Goal: Task Accomplishment & Management: Manage account settings

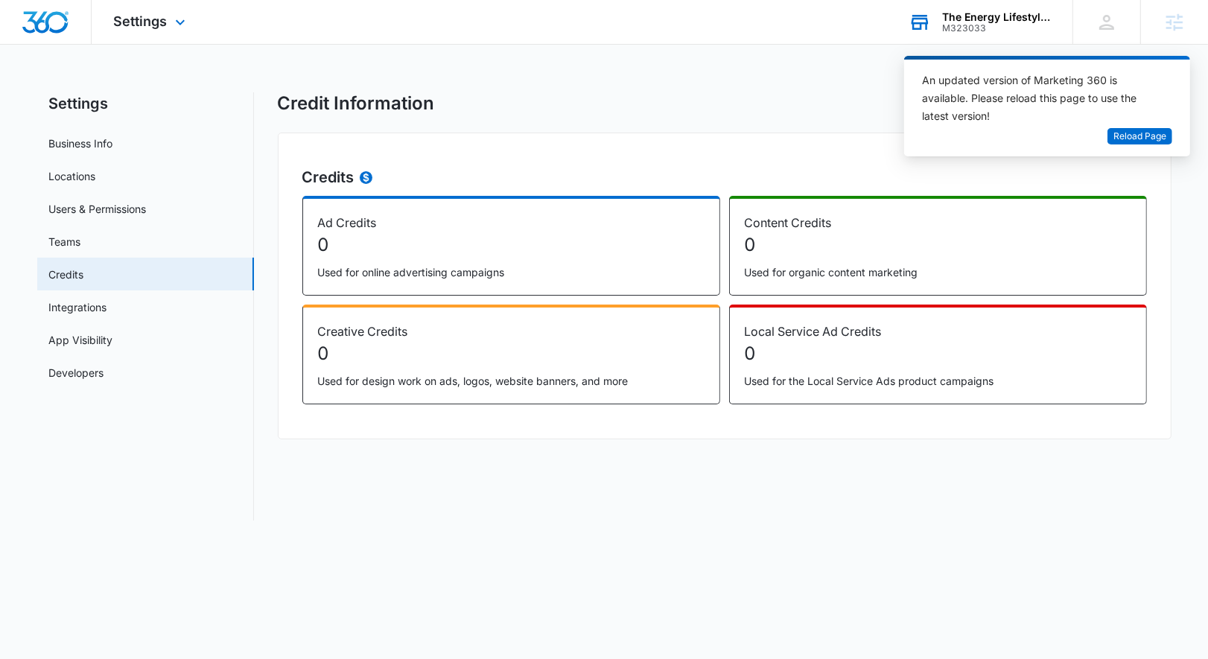
click at [959, 21] on div "The Energy Lifestyle Company" at bounding box center [996, 17] width 109 height 12
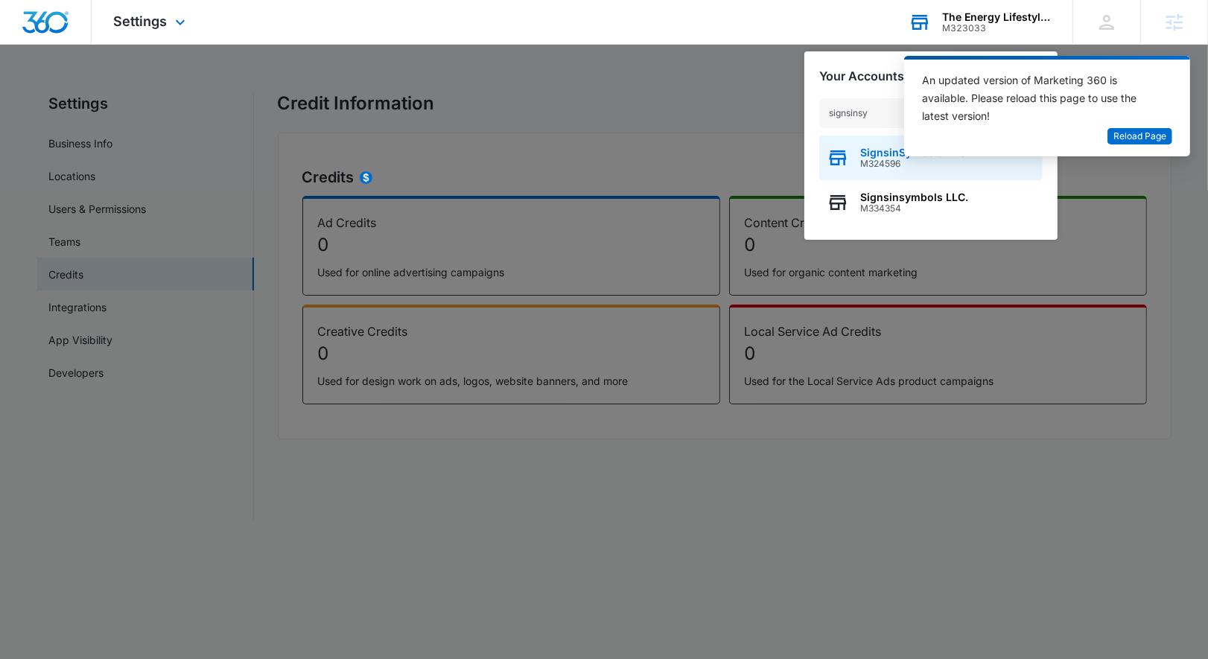
type input "signsinsy"
click at [869, 162] on span "M324596" at bounding box center [915, 164] width 109 height 10
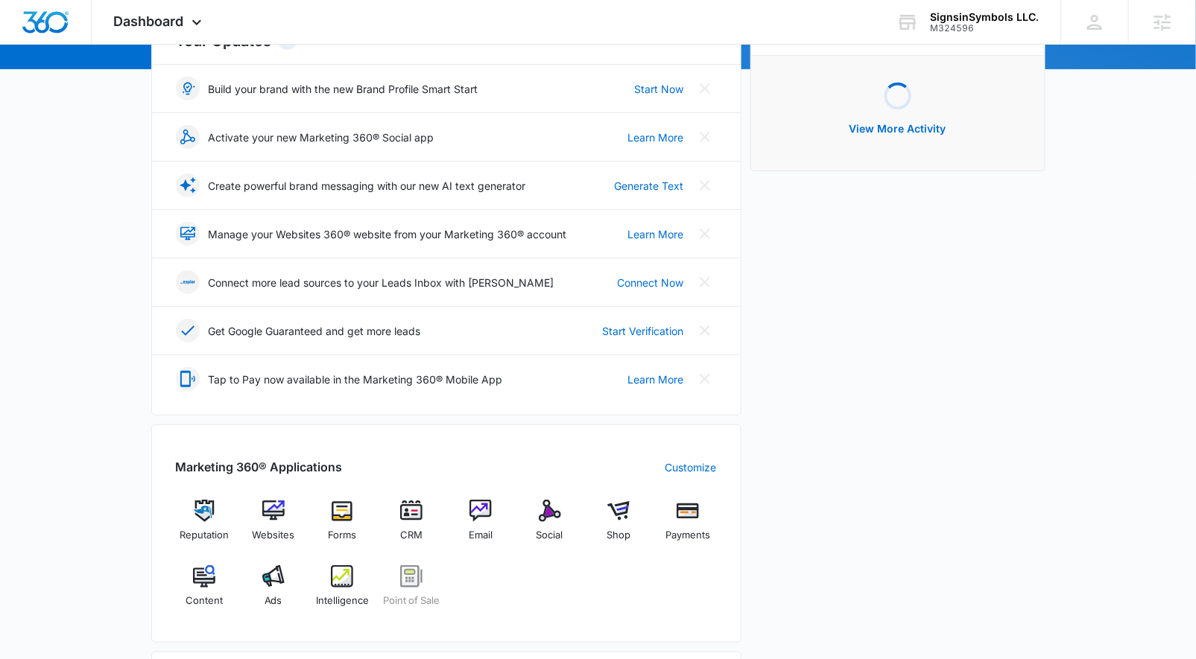
scroll to position [202, 0]
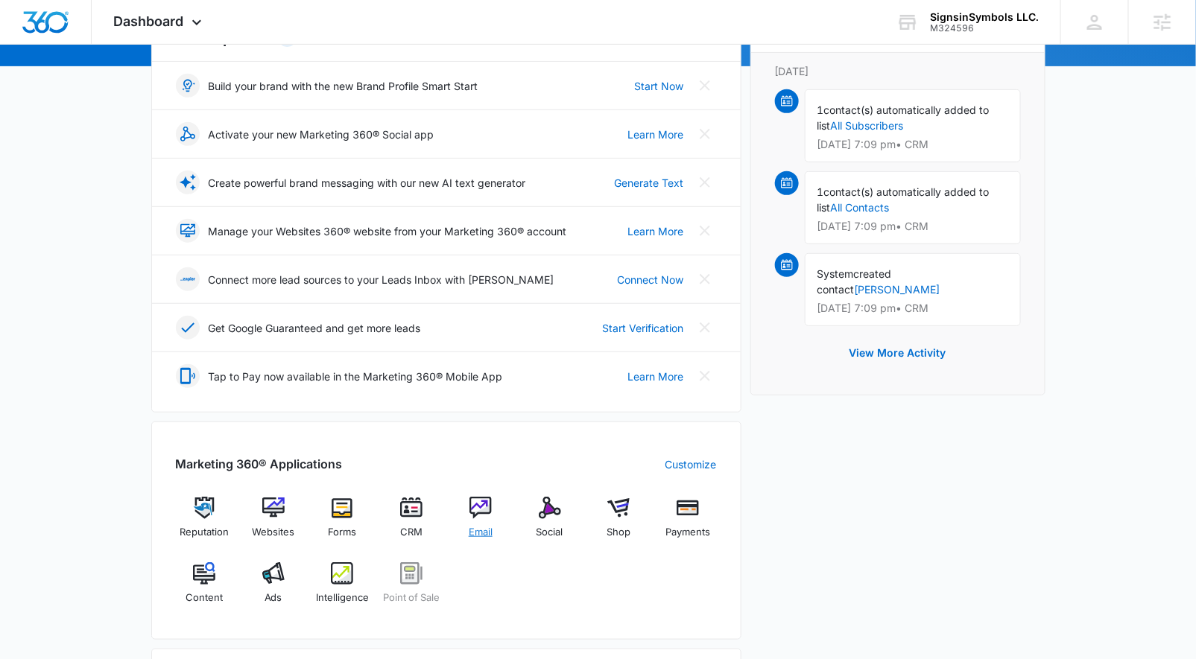
click at [494, 511] on div "Email" at bounding box center [480, 524] width 57 height 54
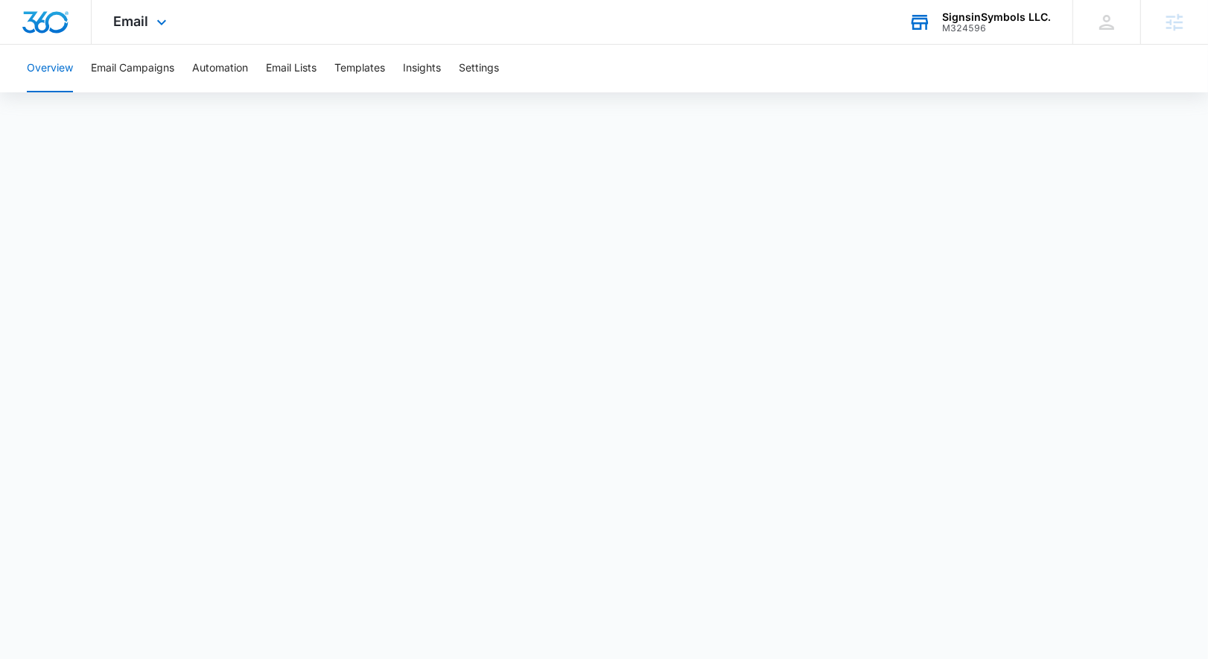
click at [980, 25] on div "M324596" at bounding box center [996, 28] width 109 height 10
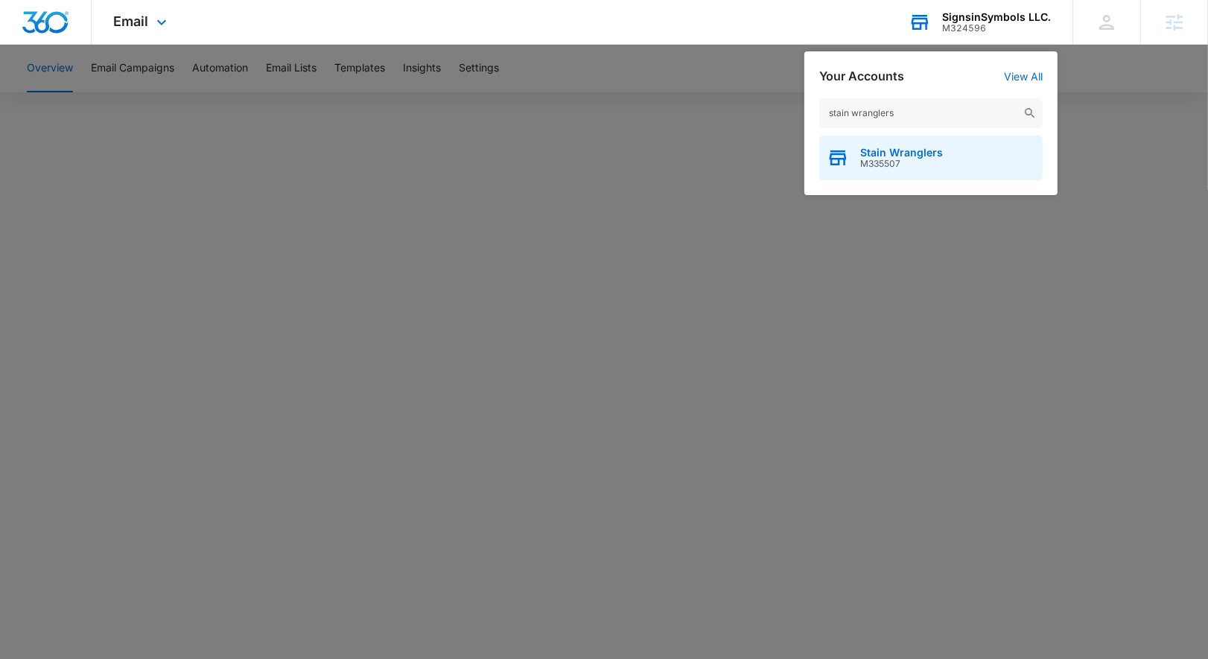
type input "stain wranglers"
click at [920, 162] on span "M335507" at bounding box center [902, 164] width 83 height 10
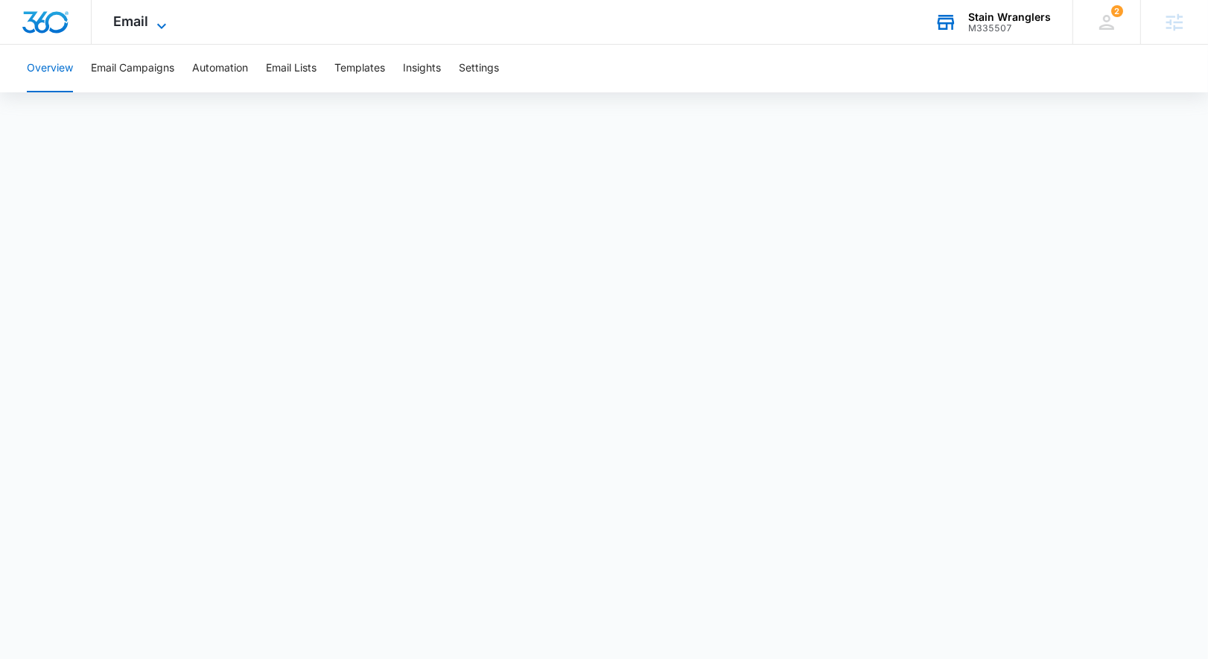
click at [137, 19] on span "Email" at bounding box center [131, 21] width 35 height 16
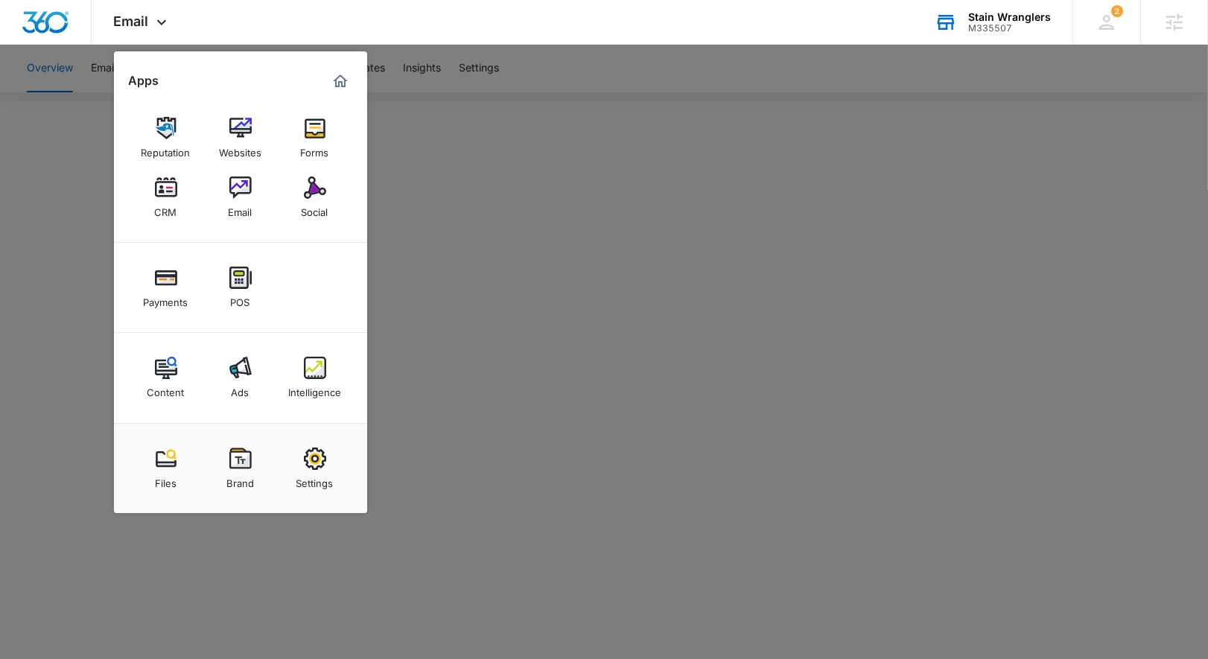
click at [249, 370] on img at bounding box center [240, 368] width 22 height 22
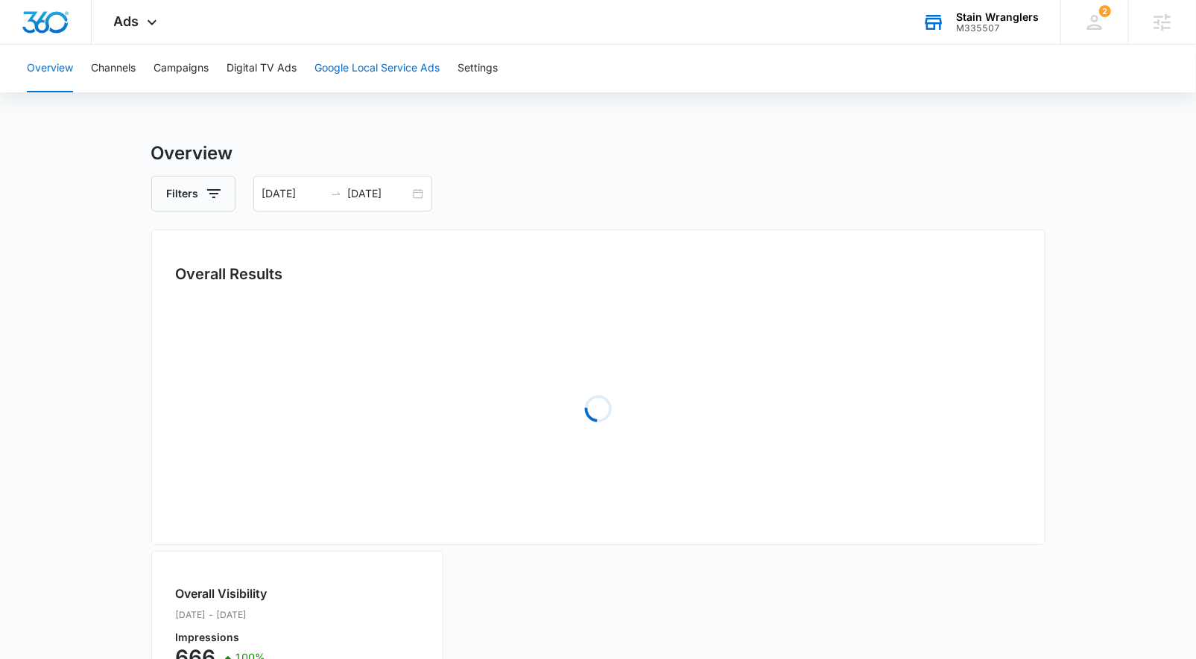
click at [329, 82] on button "Google Local Service Ads" at bounding box center [376, 69] width 125 height 48
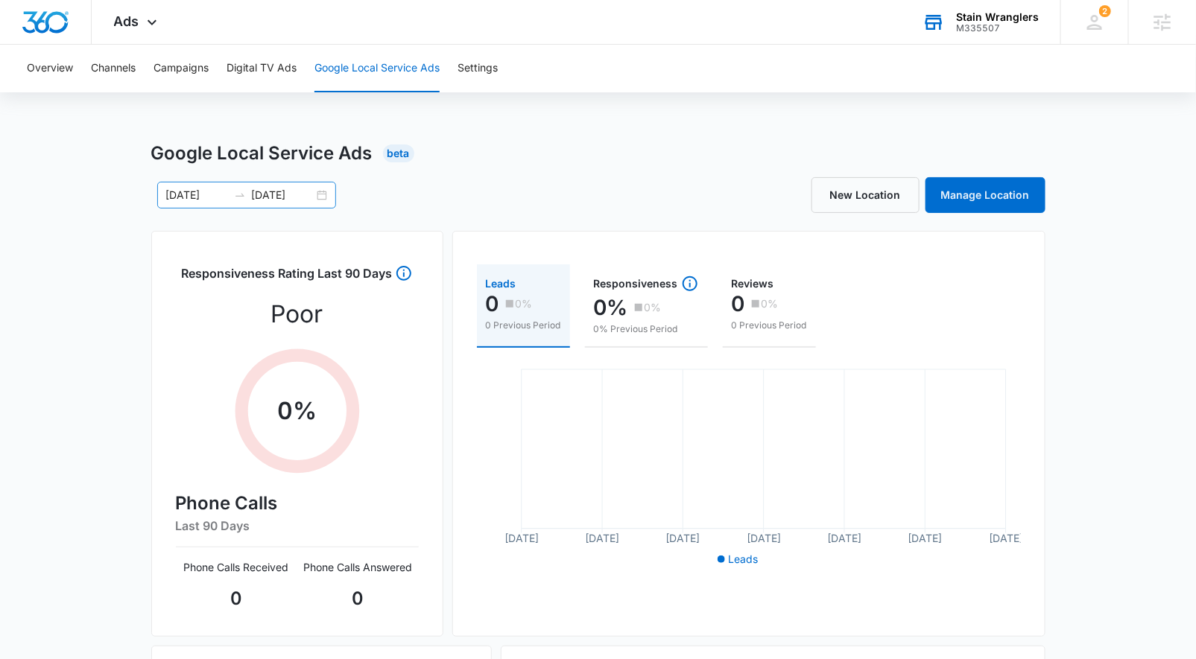
click at [326, 192] on div "08/10/2025 09/09/2025" at bounding box center [246, 195] width 179 height 27
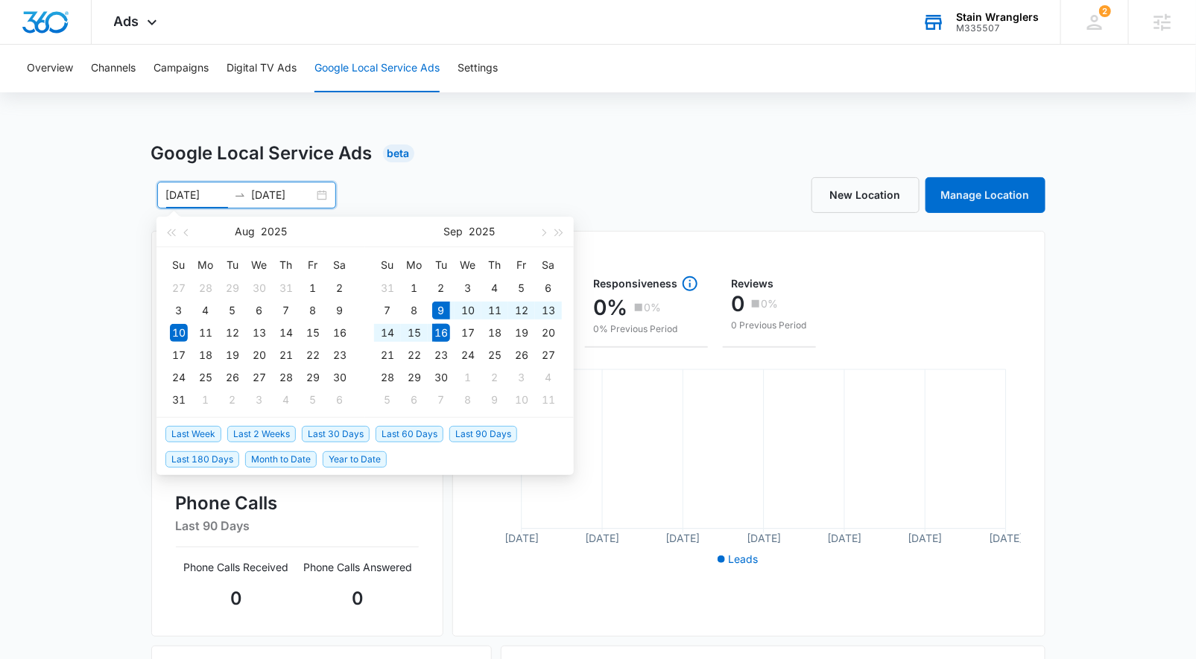
click at [192, 426] on span "Last Week" at bounding box center [193, 434] width 56 height 16
type input "09/09/2025"
type input "09/16/2025"
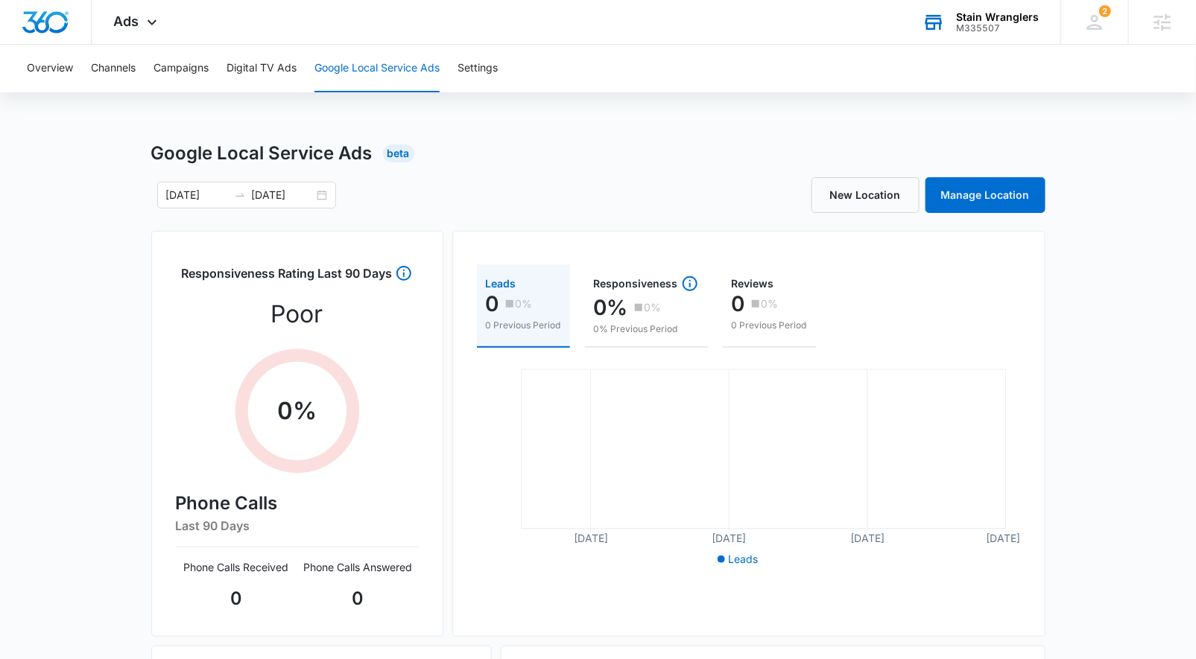
click at [992, 16] on div "Stain Wranglers" at bounding box center [997, 17] width 83 height 12
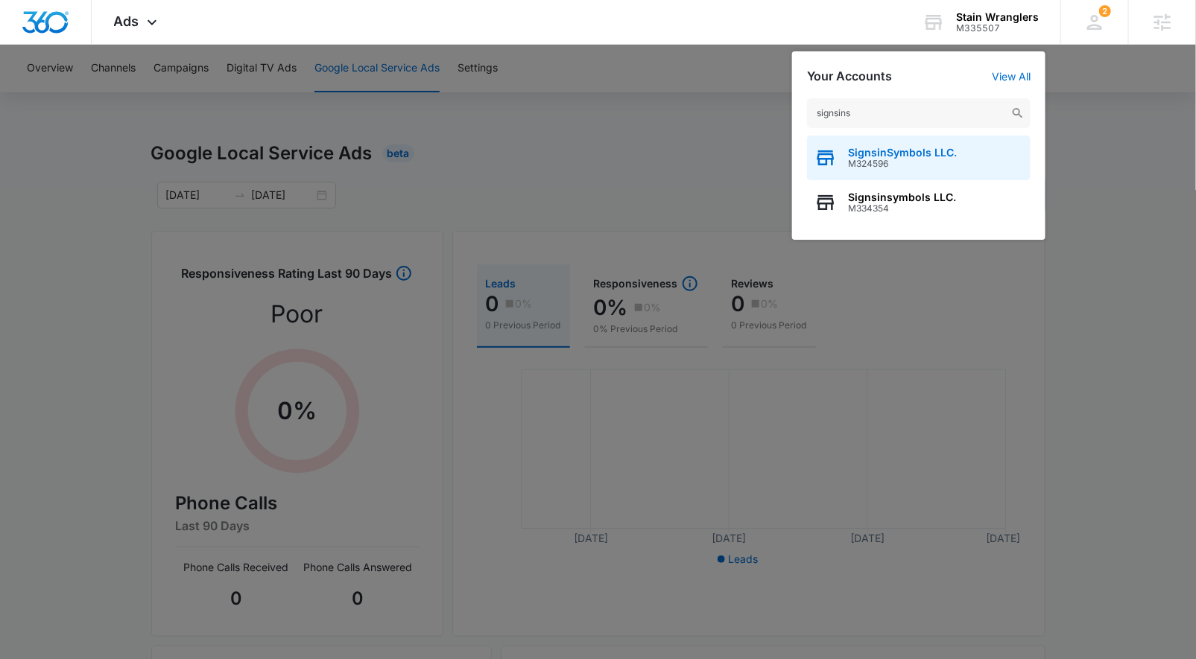
type input "signsins"
click at [902, 159] on span "M324596" at bounding box center [902, 164] width 109 height 10
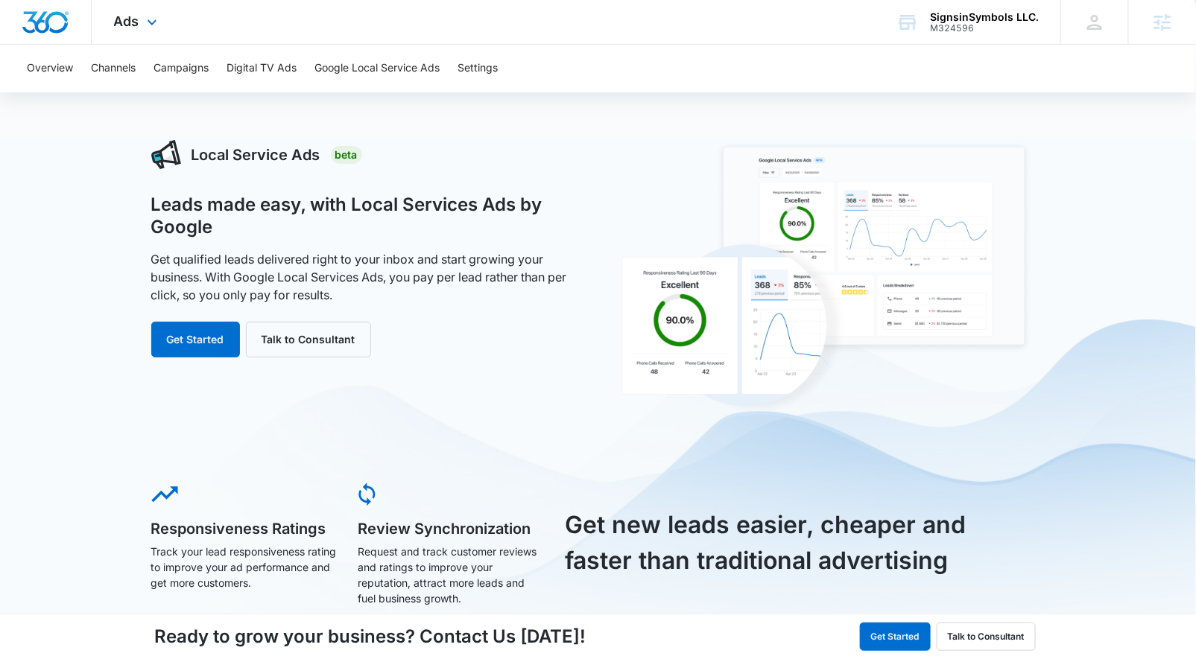
click at [121, 31] on div "Ads Apps Reputation Websites Forms CRM Email Social Shop Payments POS Content A…" at bounding box center [138, 22] width 92 height 44
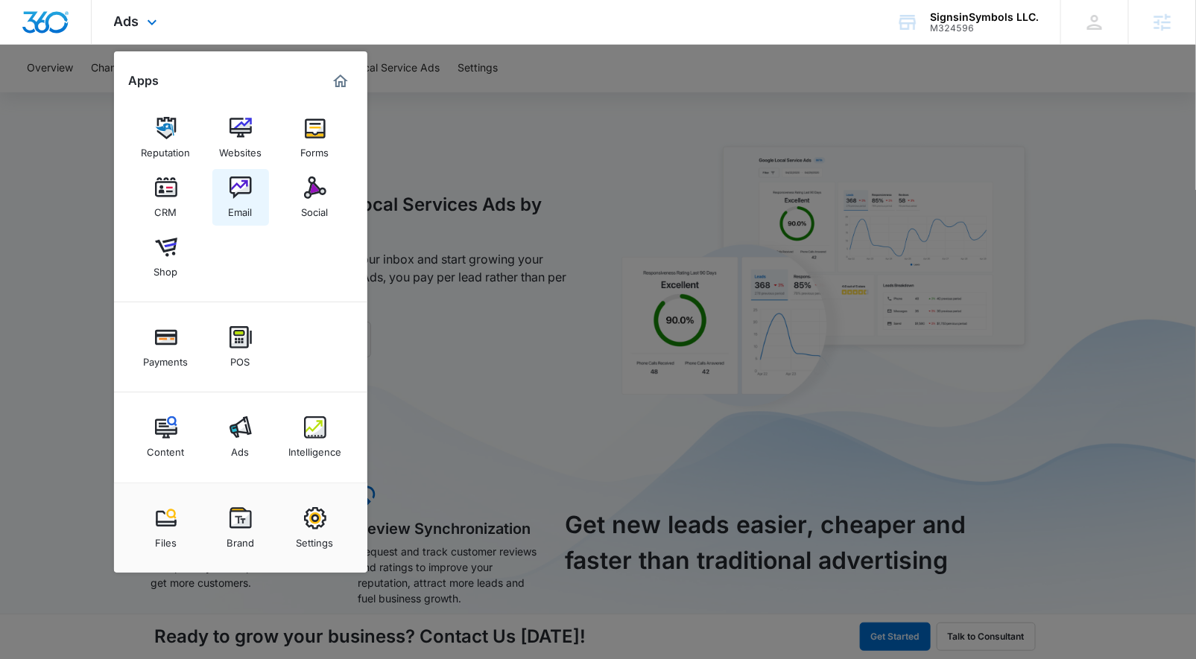
click at [231, 200] on div "Email" at bounding box center [241, 208] width 24 height 19
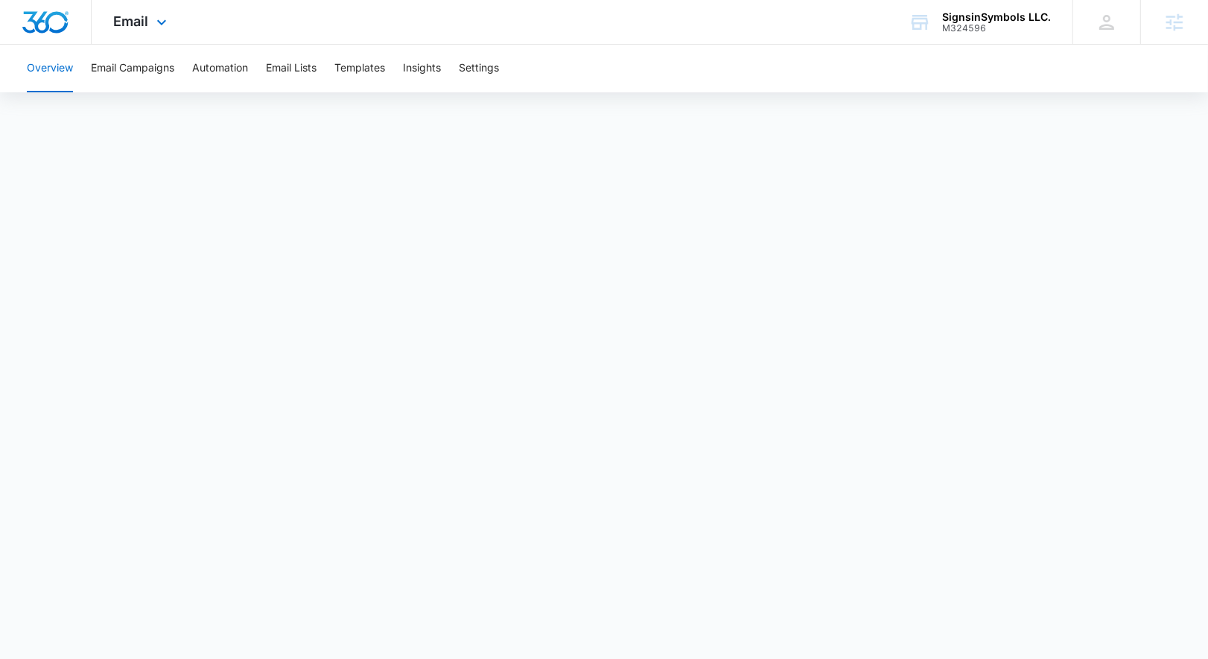
drag, startPoint x: 140, startPoint y: 24, endPoint x: 143, endPoint y: 34, distance: 10.1
click at [140, 25] on span "Email" at bounding box center [131, 21] width 35 height 16
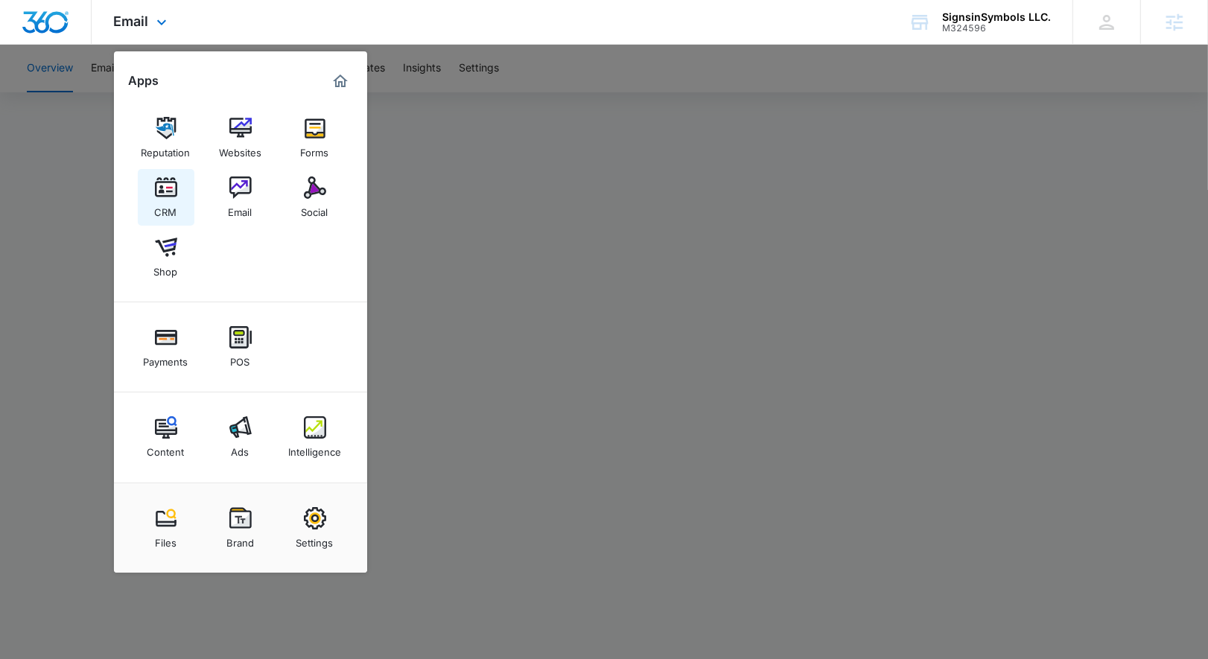
click at [156, 197] on img at bounding box center [166, 188] width 22 height 22
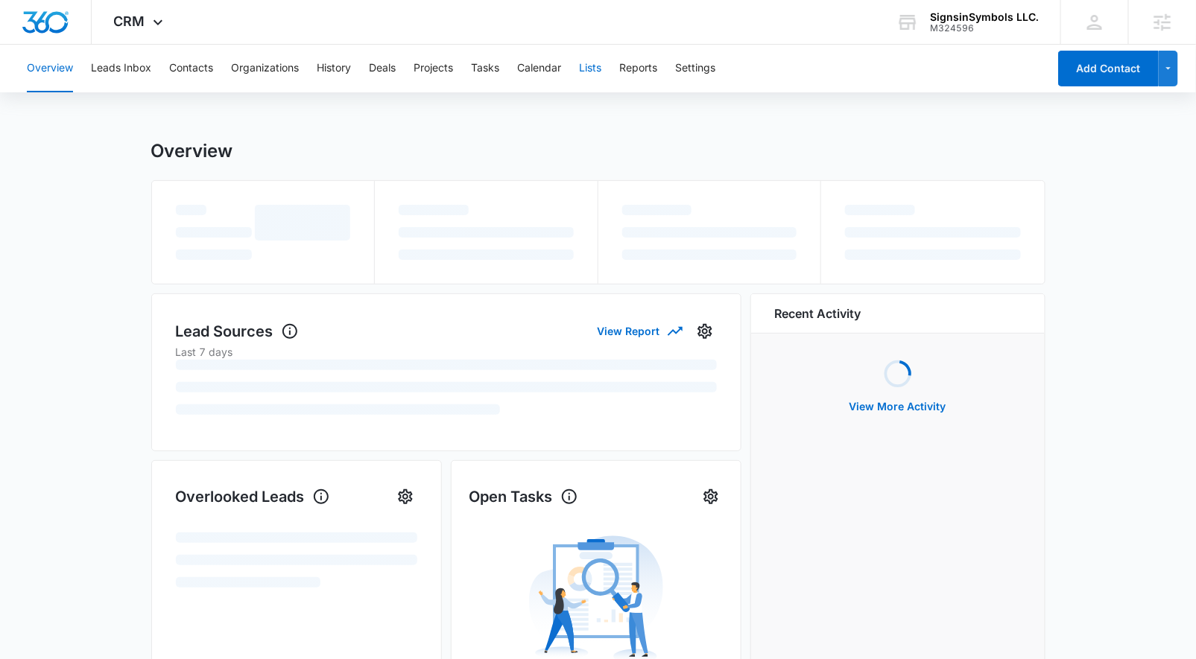
click at [589, 71] on button "Lists" at bounding box center [590, 69] width 22 height 48
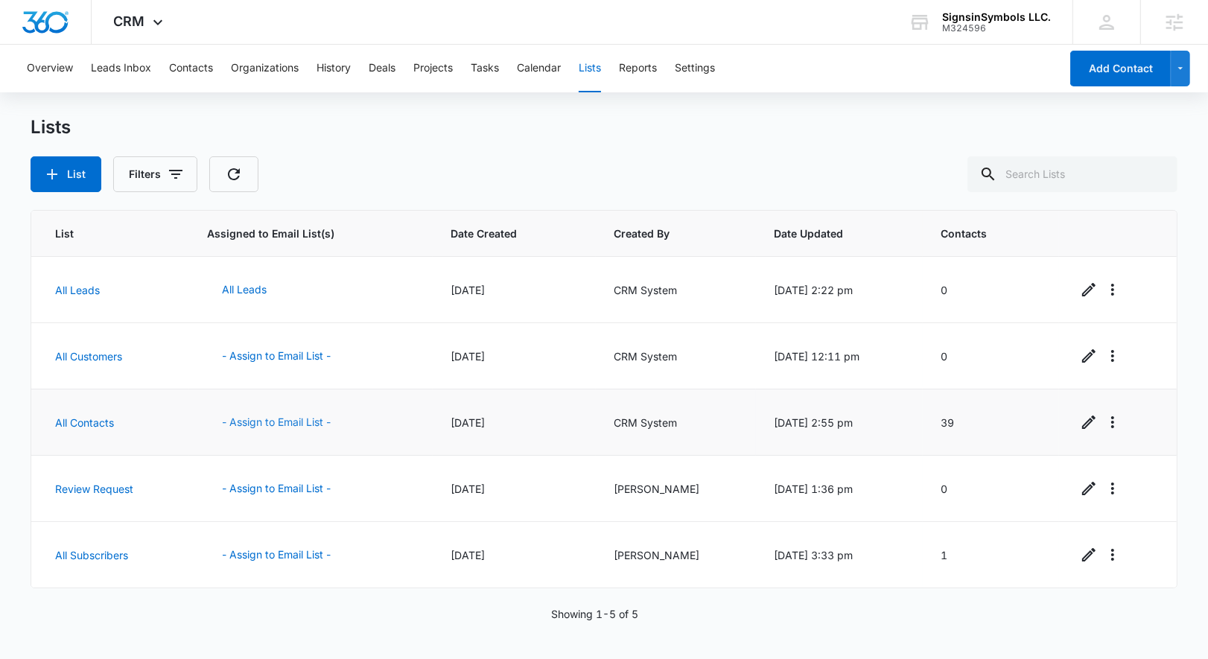
click at [304, 416] on button "- Assign to Email List -" at bounding box center [276, 423] width 139 height 36
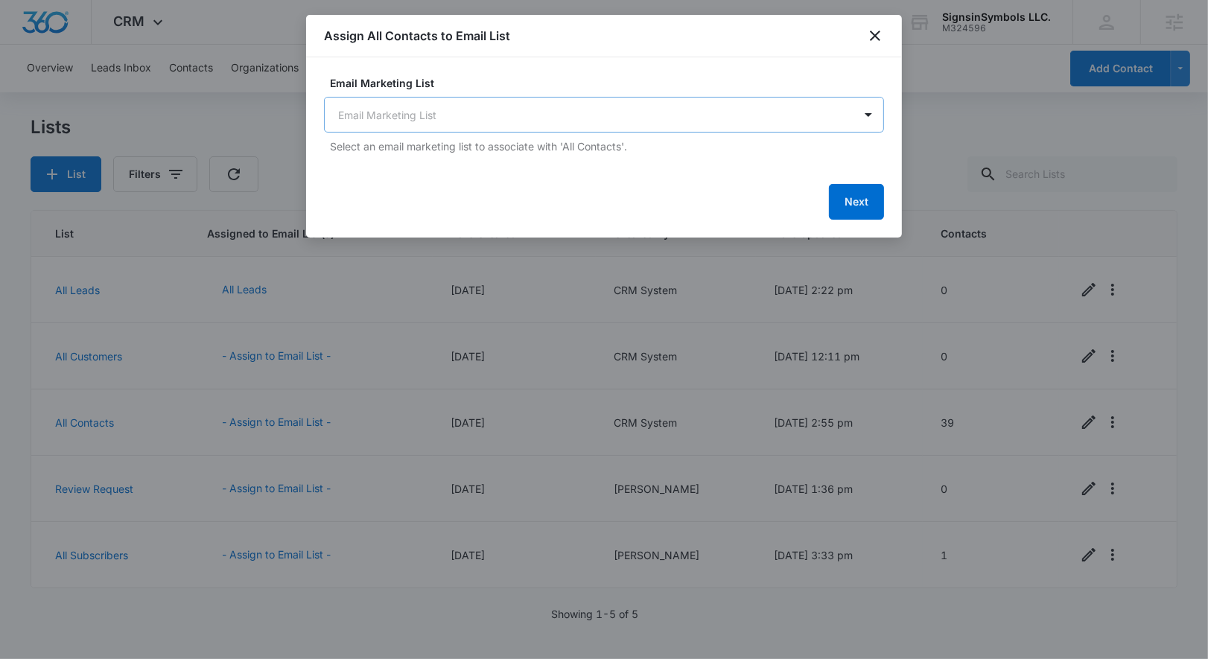
click at [636, 133] on div "Email Marketing List Email Marketing List Select an email marketing list to ass…" at bounding box center [604, 114] width 560 height 79
click at [621, 112] on body "CRM Apps Reputation Websites Forms CRM Email Social Shop Payments POS Content A…" at bounding box center [604, 329] width 1208 height 659
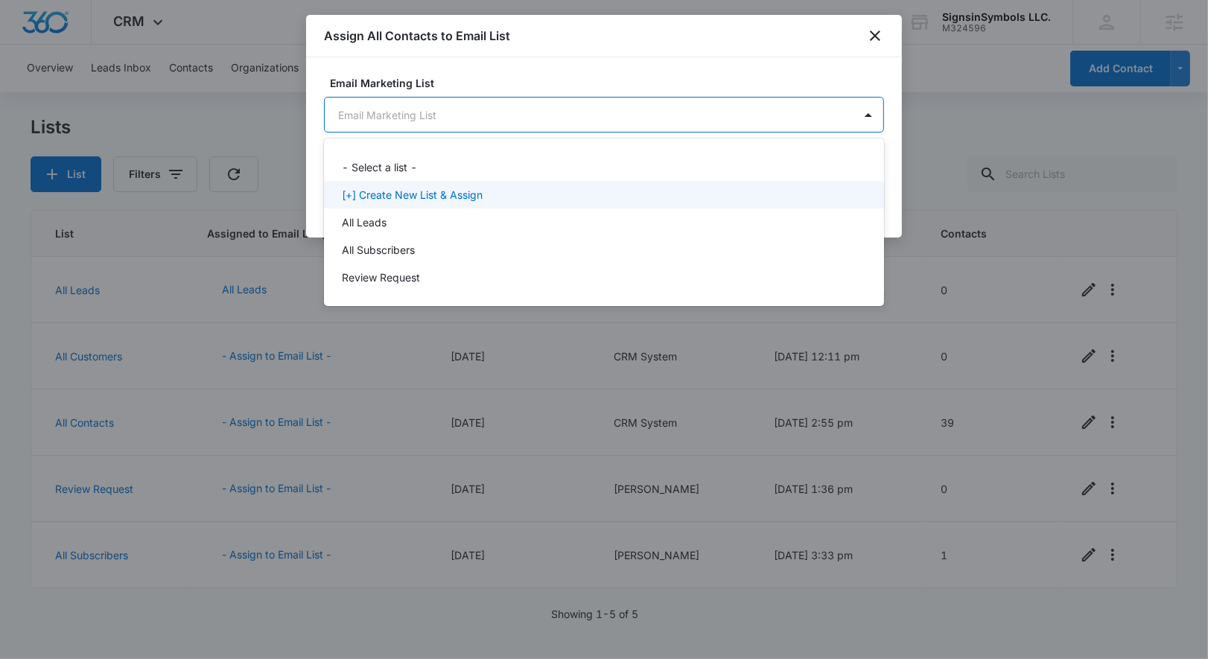
click at [495, 192] on div "[+] Create New List & Assign" at bounding box center [603, 195] width 522 height 16
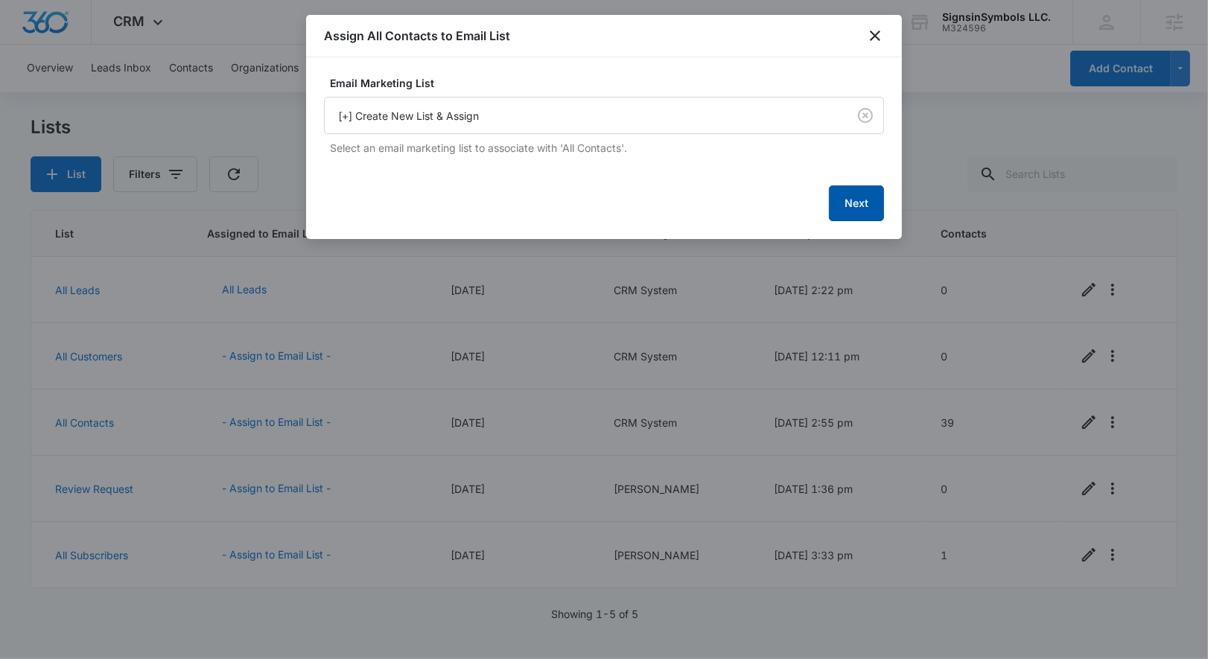
click at [847, 193] on button "Next" at bounding box center [856, 204] width 55 height 36
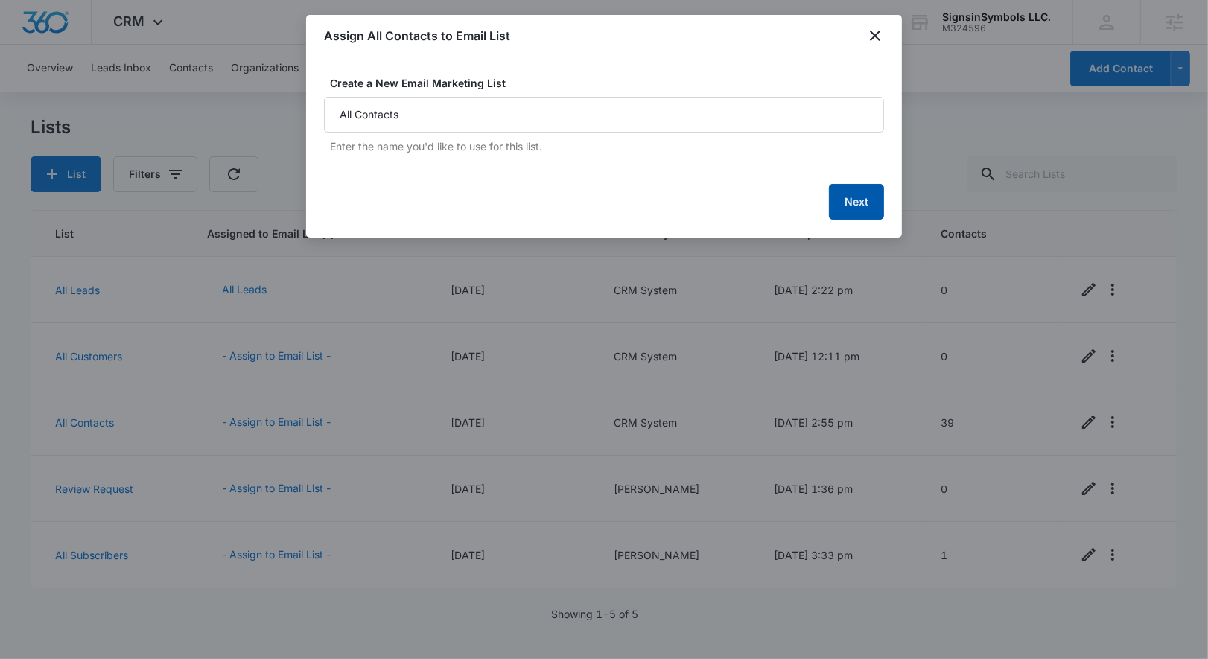
click at [843, 207] on button "Next" at bounding box center [856, 202] width 55 height 36
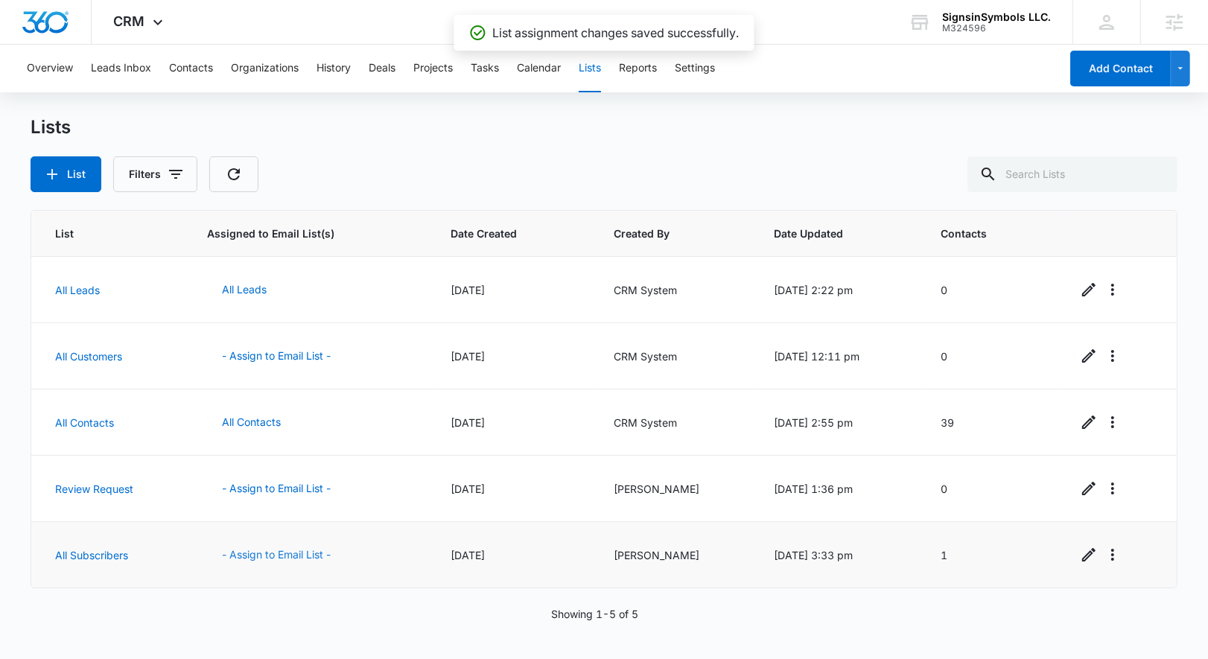
click at [258, 547] on button "- Assign to Email List -" at bounding box center [276, 555] width 139 height 36
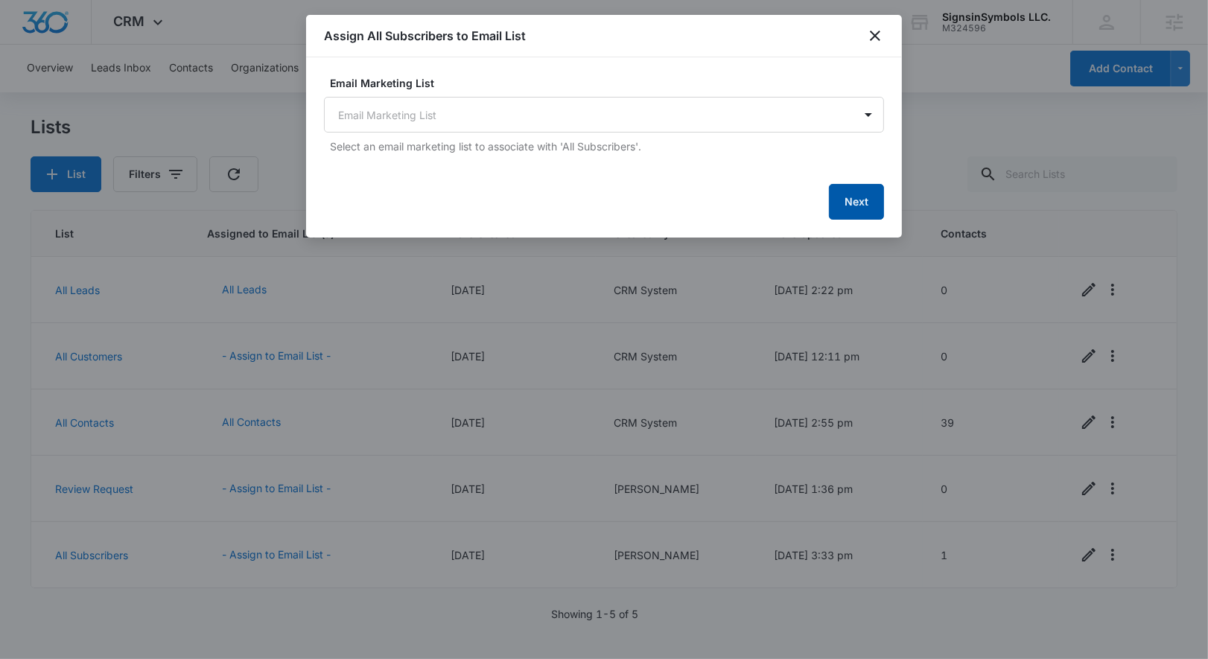
click at [863, 198] on button "Next" at bounding box center [856, 202] width 55 height 36
drag, startPoint x: 600, startPoint y: 93, endPoint x: 588, endPoint y: 119, distance: 29.0
click at [600, 93] on div "Email Marketing List Email Marketing List Select an email marketing list to ass…" at bounding box center [604, 114] width 560 height 79
click at [587, 121] on div "Email Marketing List Email Marketing List Select an email marketing list to ass…" at bounding box center [604, 147] width 560 height 145
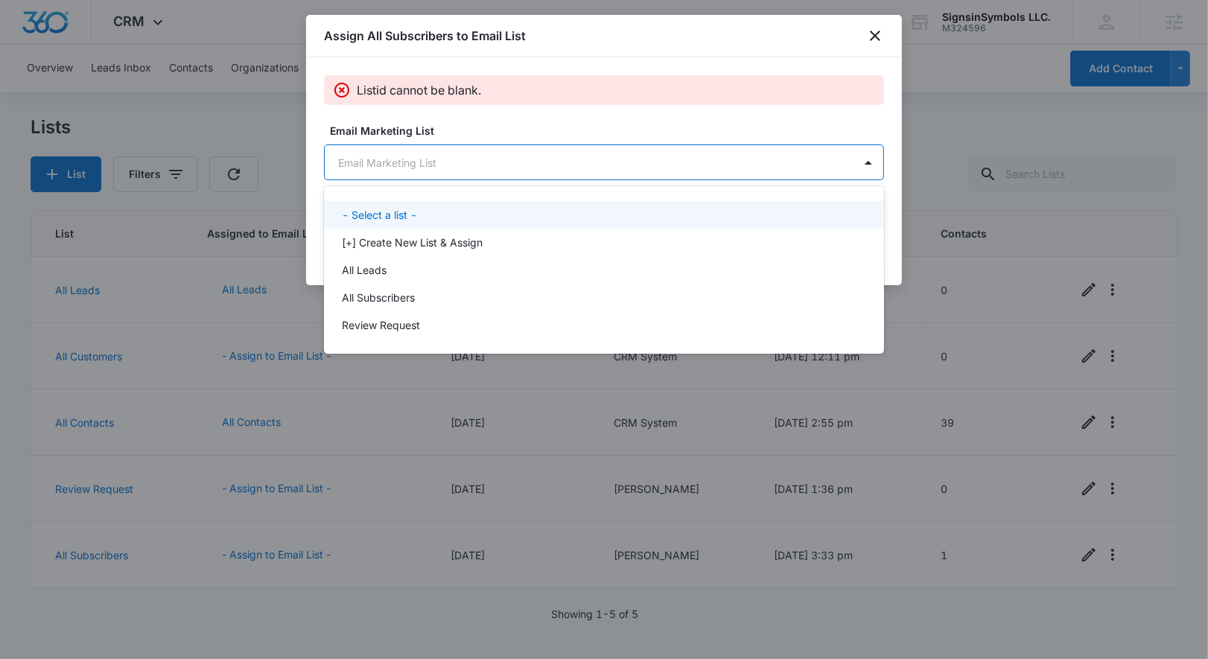
click at [563, 166] on body "CRM Apps Reputation Websites Forms CRM Email Social Shop Payments POS Content A…" at bounding box center [604, 329] width 1208 height 659
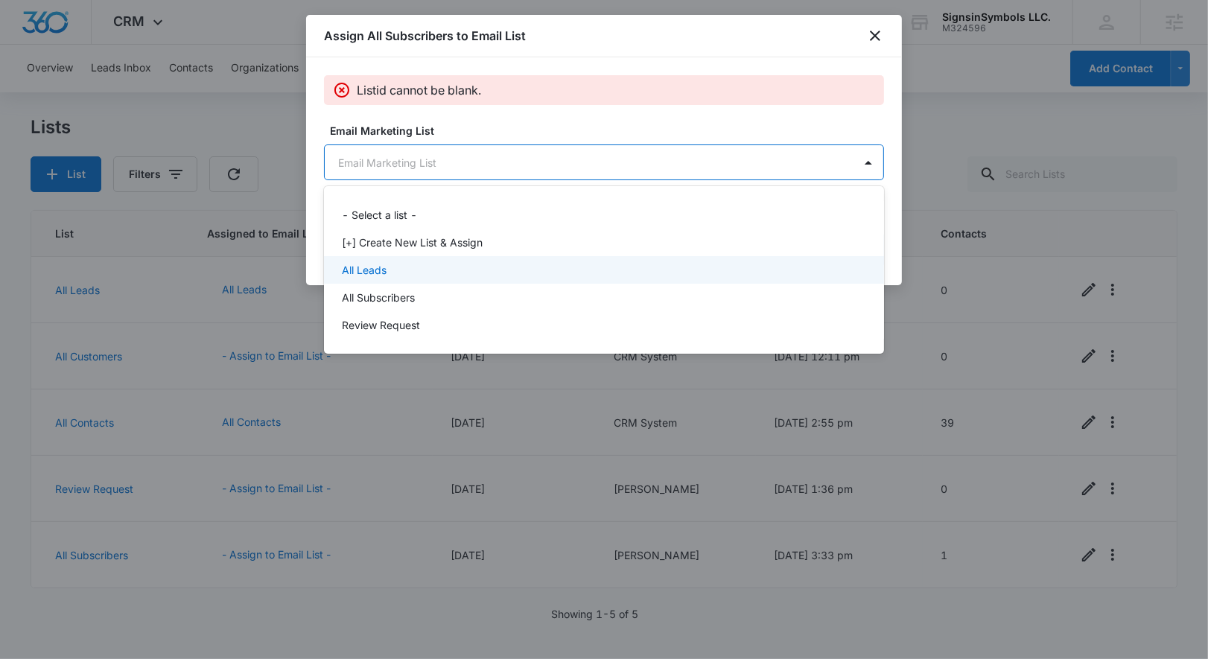
click at [527, 257] on div "All Leads" at bounding box center [604, 270] width 560 height 28
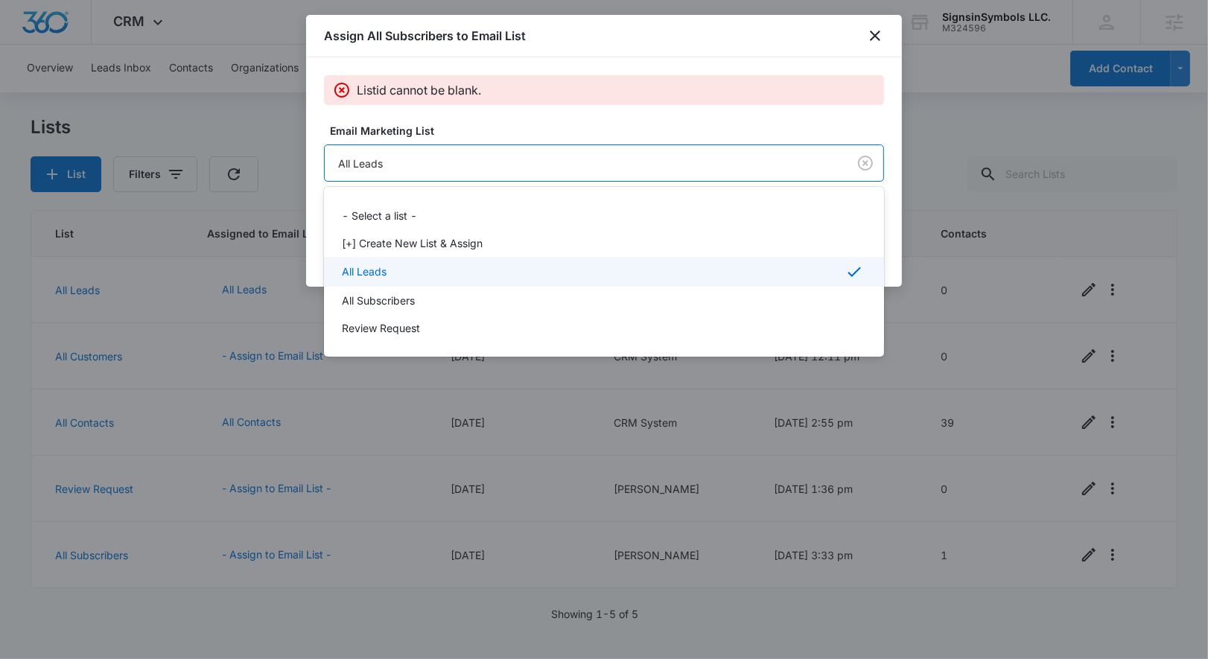
drag, startPoint x: 483, startPoint y: 154, endPoint x: 474, endPoint y: 207, distance: 53.6
click at [483, 155] on body "CRM Apps Reputation Websites Forms CRM Email Social Shop Payments POS Content A…" at bounding box center [604, 329] width 1208 height 659
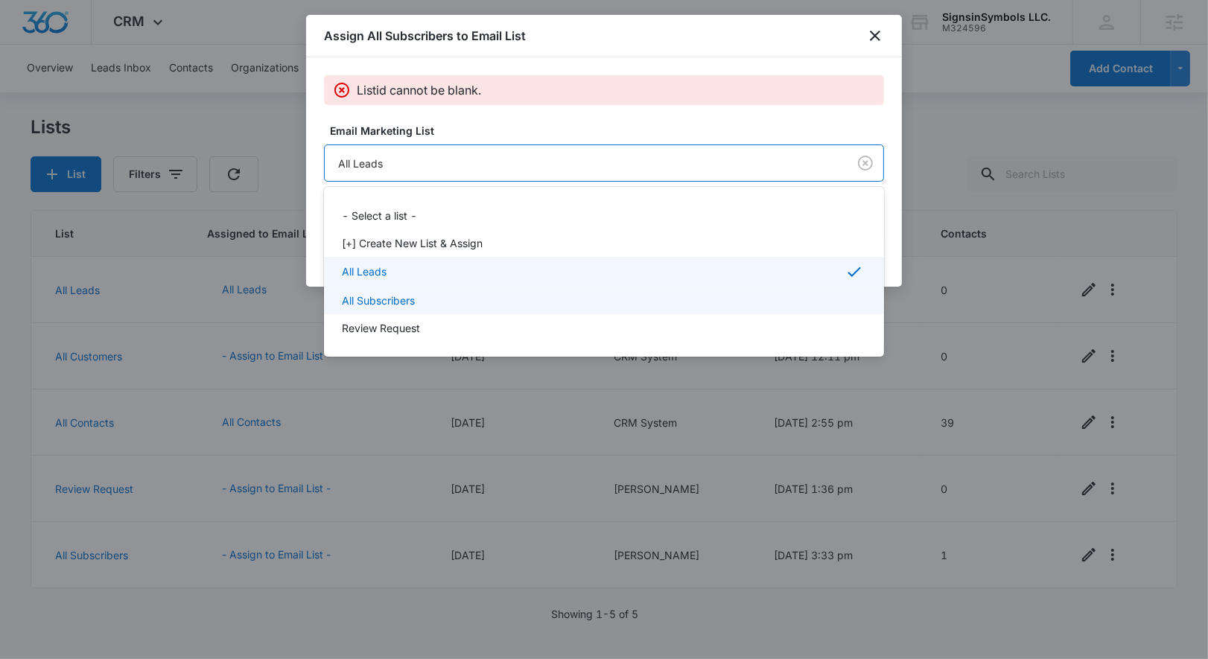
click at [461, 294] on div "All Subscribers" at bounding box center [603, 301] width 522 height 16
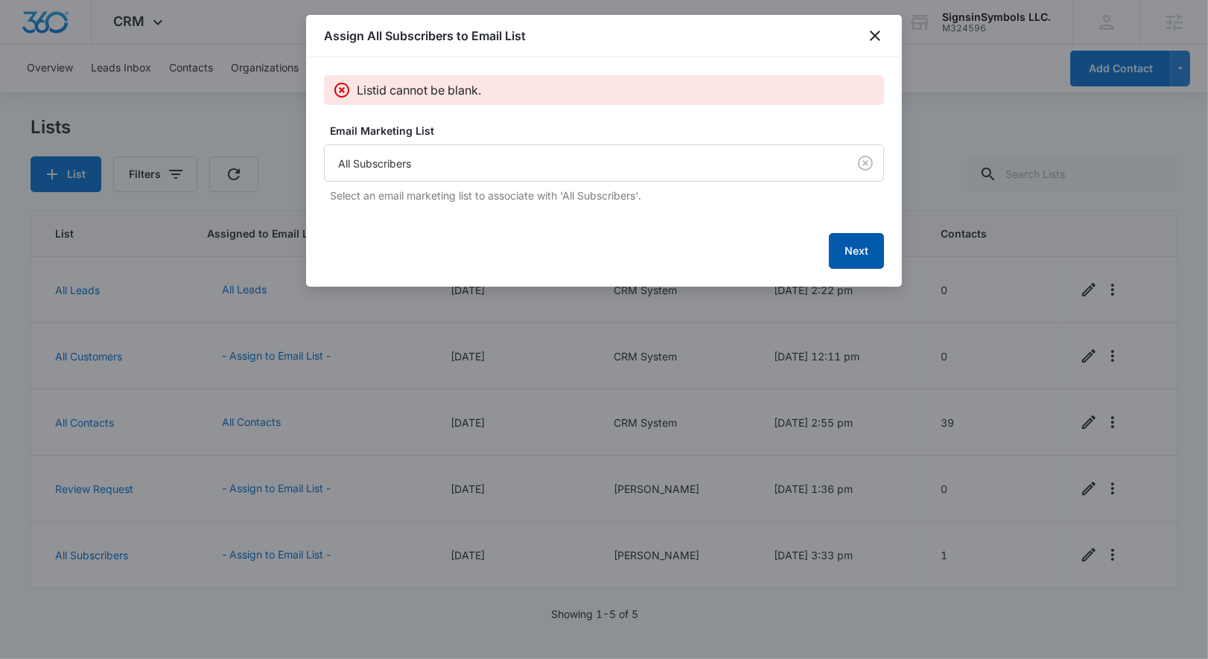
click at [871, 252] on button "Next" at bounding box center [856, 251] width 55 height 36
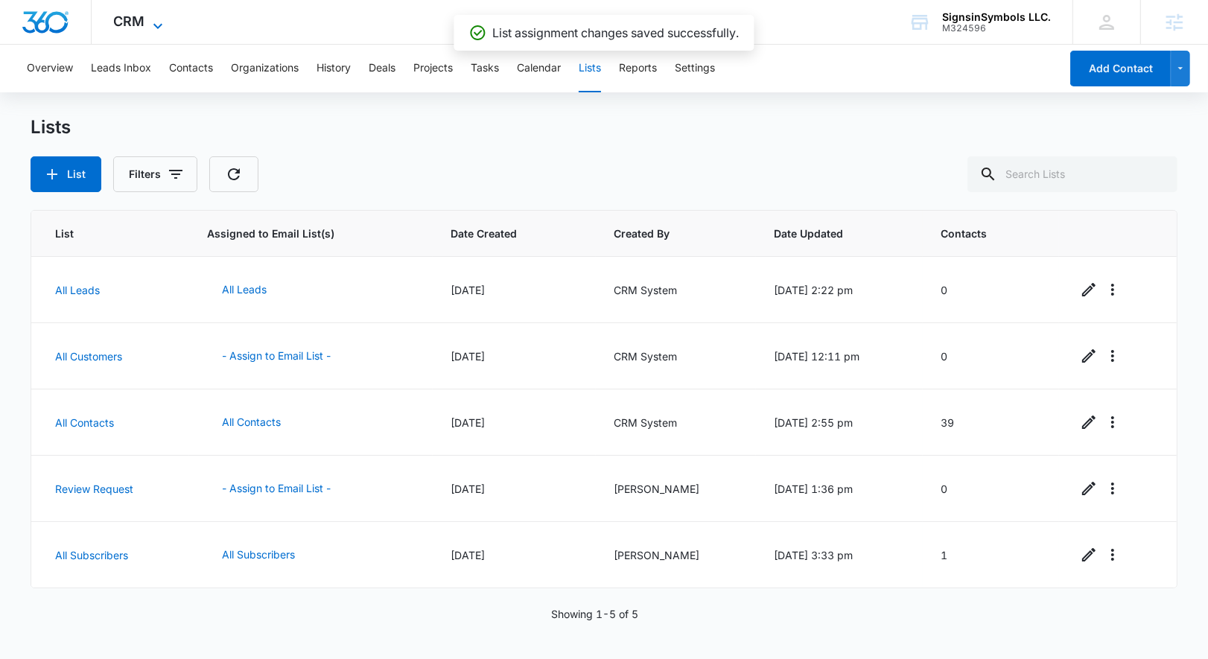
click at [142, 19] on span "CRM" at bounding box center [129, 21] width 31 height 16
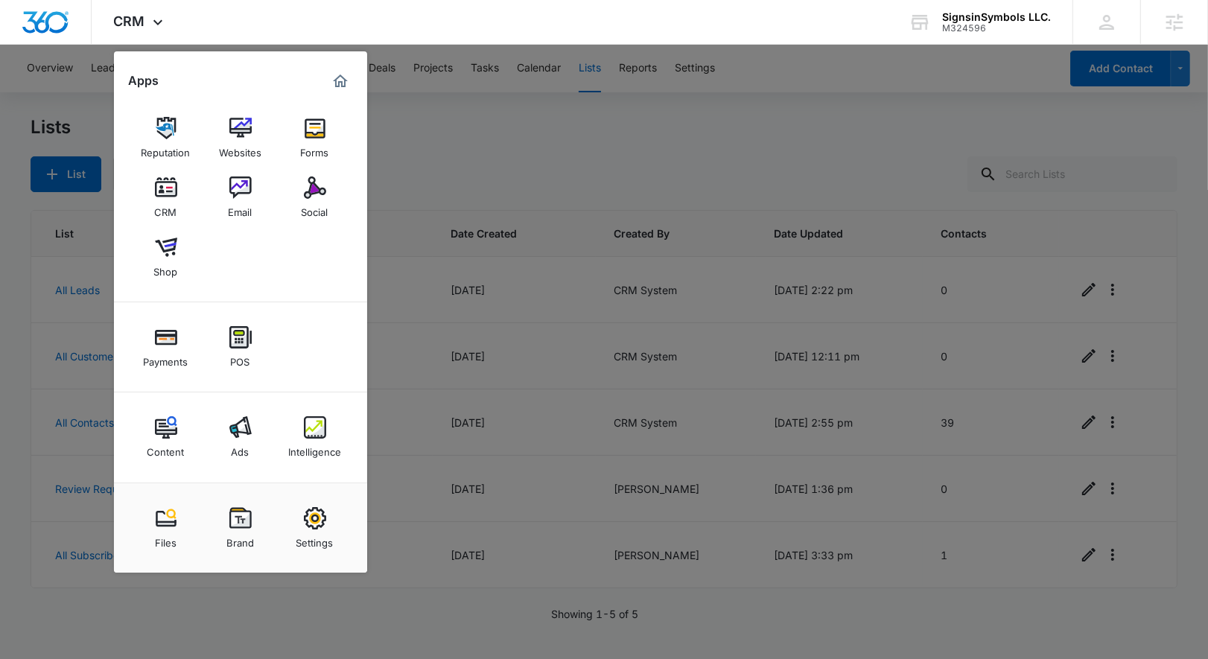
click at [252, 194] on link "Email" at bounding box center [240, 197] width 57 height 57
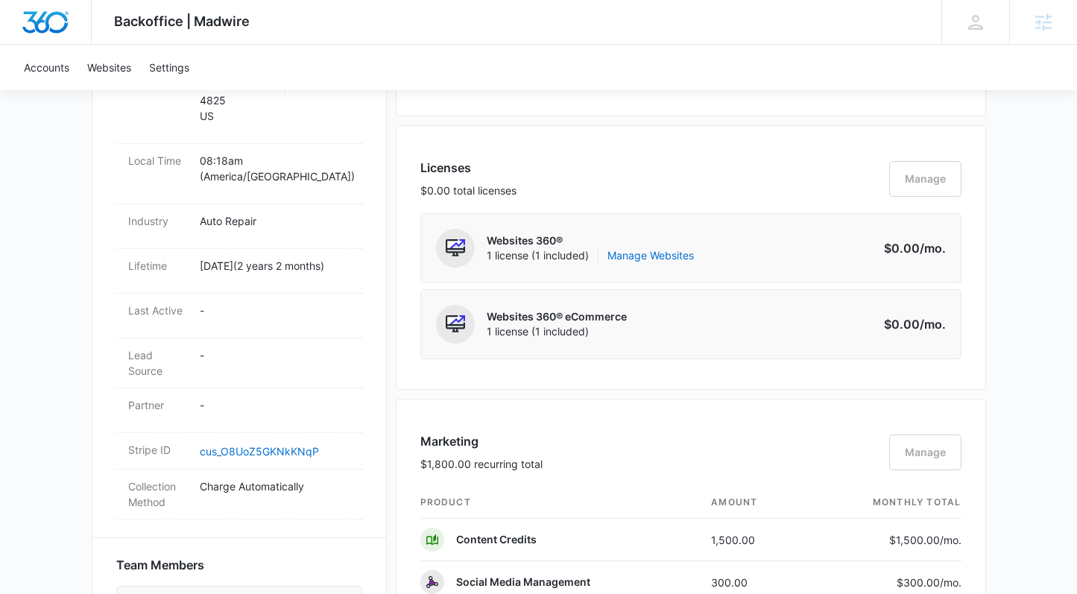
scroll to position [523, 0]
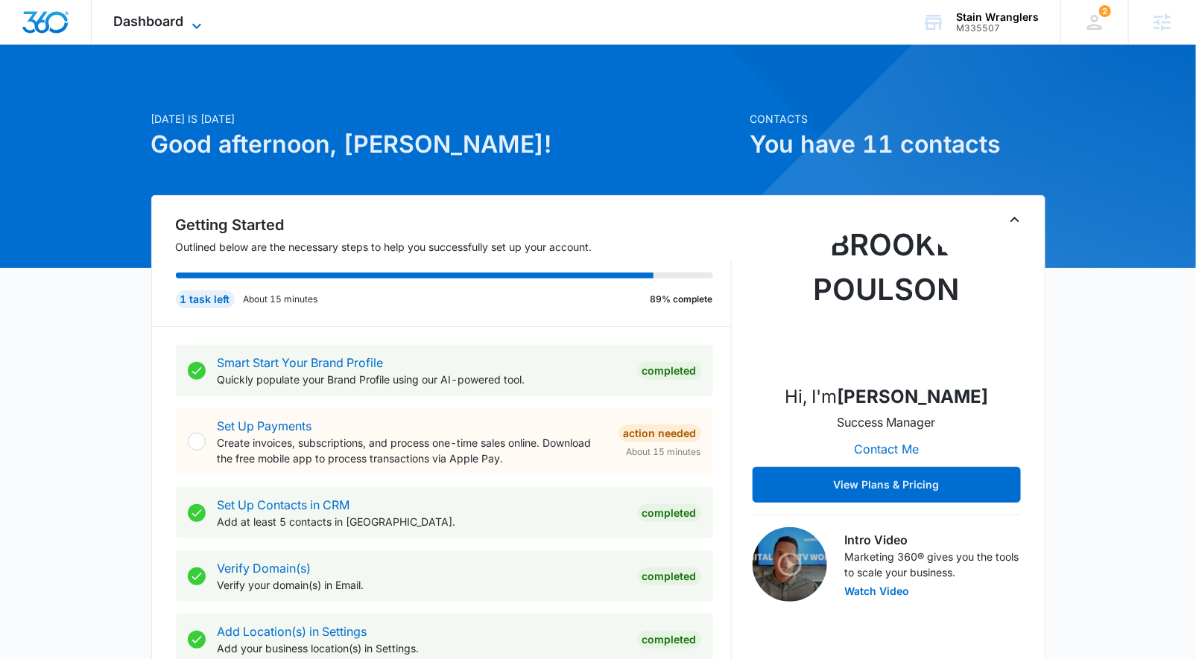
click at [194, 26] on icon at bounding box center [197, 26] width 18 height 18
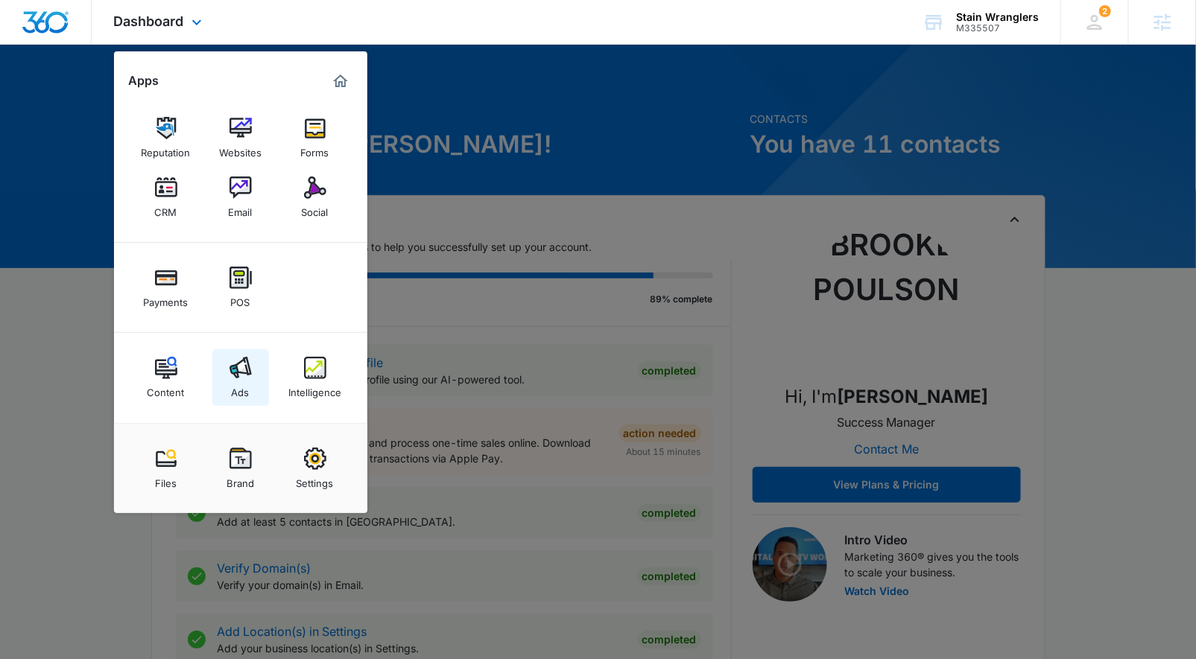
click at [257, 373] on link "Ads" at bounding box center [240, 377] width 57 height 57
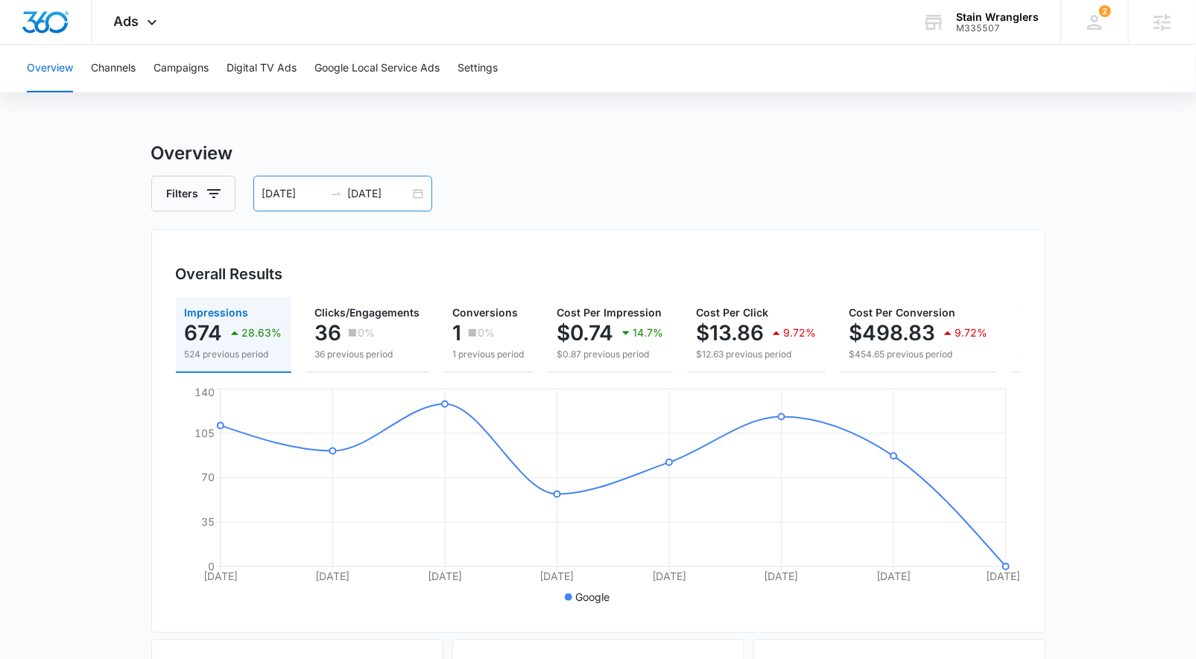
click at [417, 195] on div "09/09/2025 09/16/2025" at bounding box center [342, 194] width 179 height 36
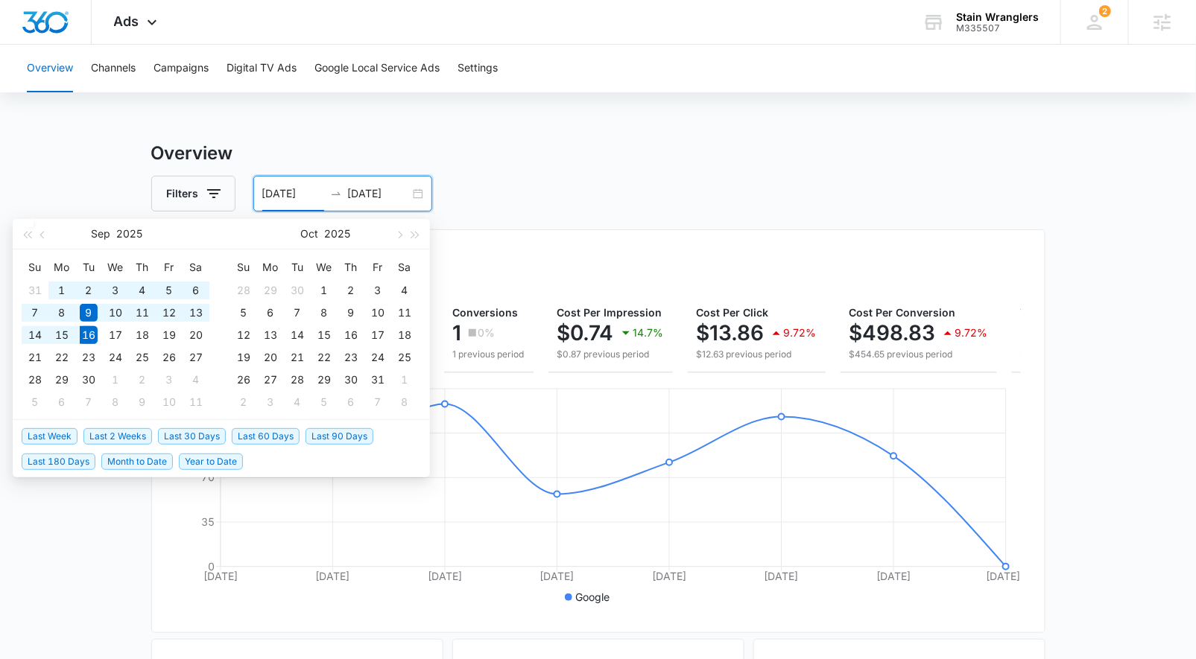
click at [171, 434] on span "Last 30 Days" at bounding box center [192, 436] width 68 height 16
type input "08/17/2025"
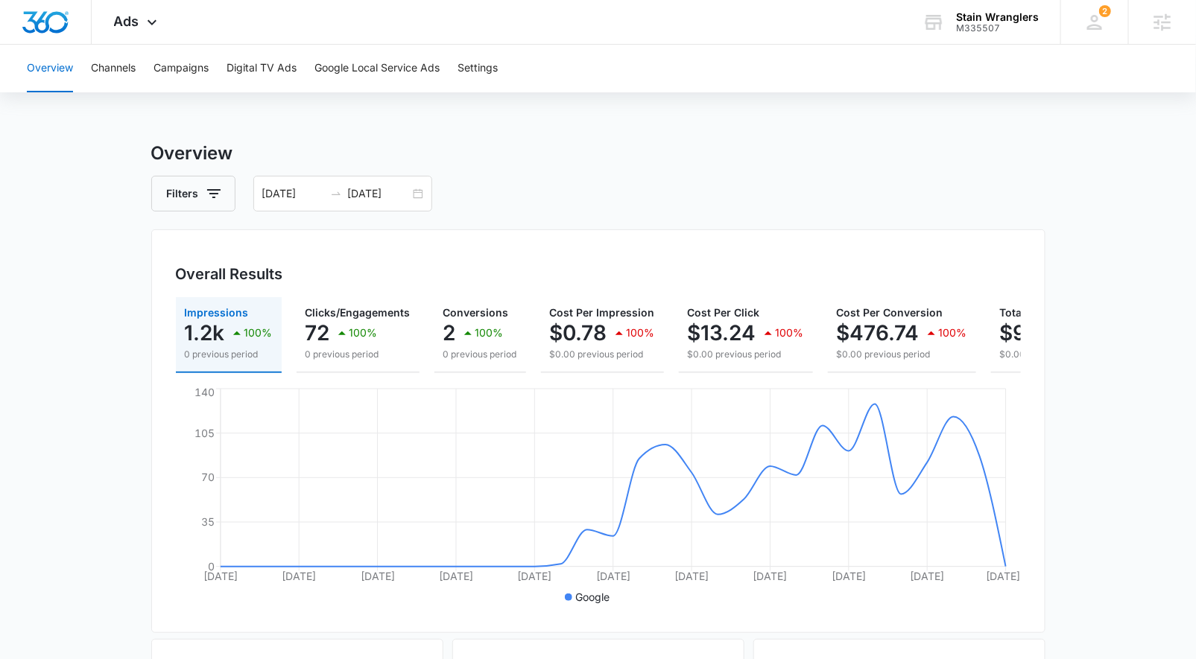
click at [143, 60] on div "Overview Channels Campaigns Digital TV Ads Google Local Service Ads Settings" at bounding box center [598, 69] width 1160 height 48
click at [171, 68] on button "Campaigns" at bounding box center [180, 69] width 55 height 48
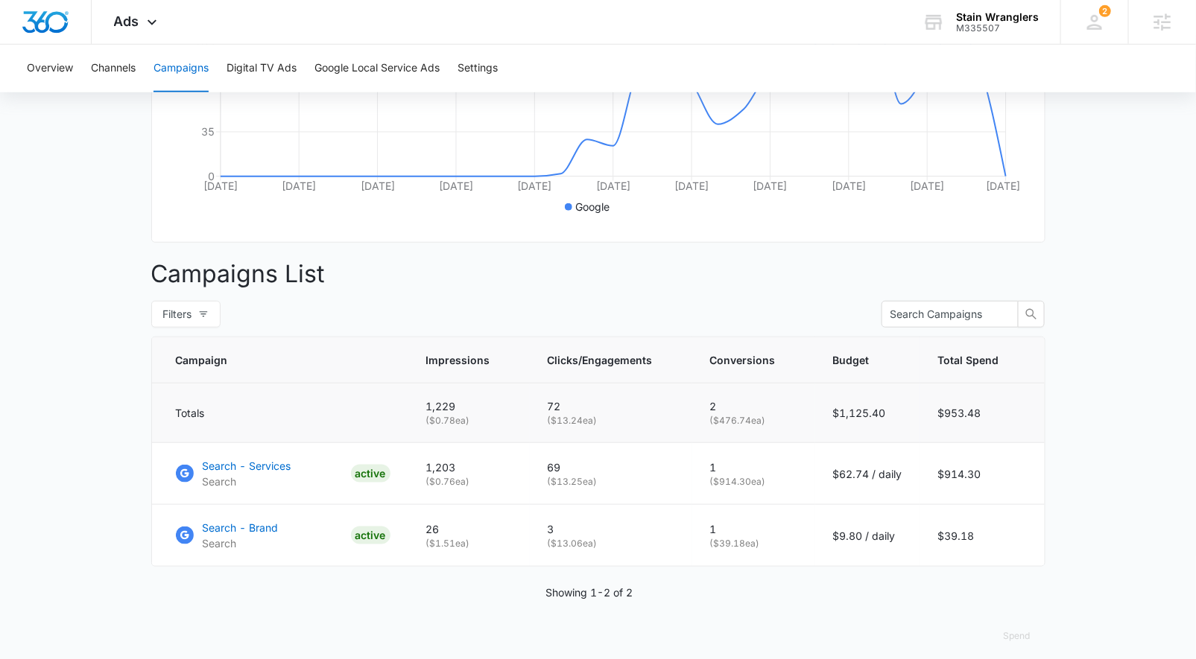
scroll to position [412, 0]
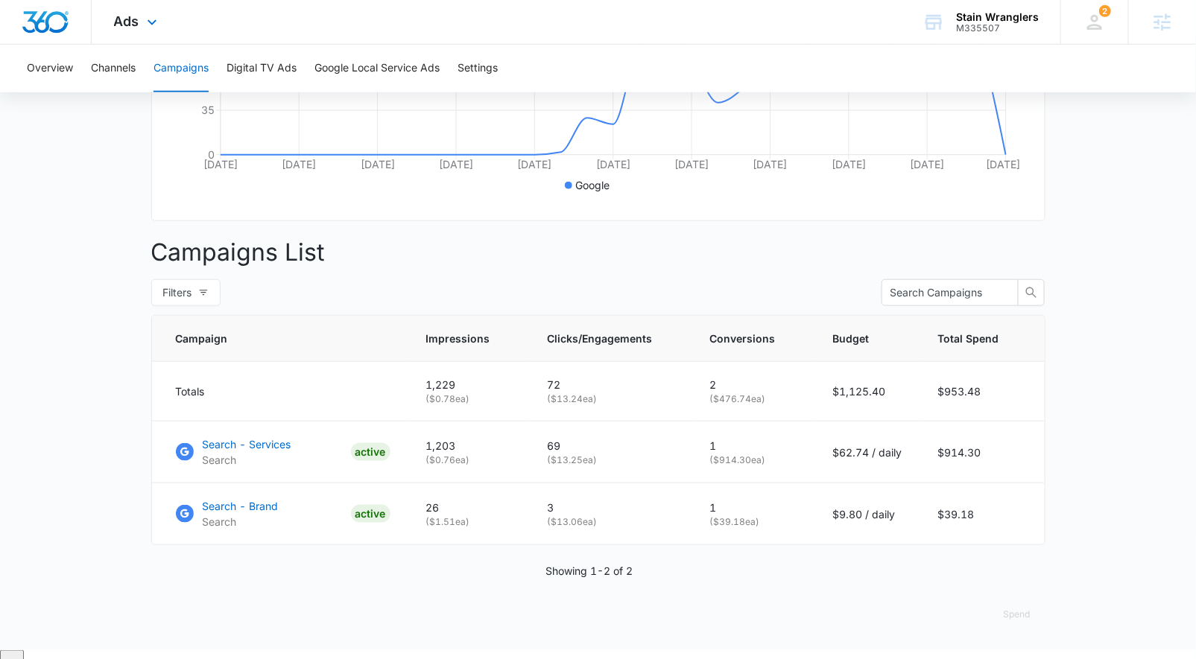
click at [133, 30] on div "Ads Apps Reputation Websites Forms CRM Email Social Payments POS Content Ads In…" at bounding box center [138, 22] width 92 height 44
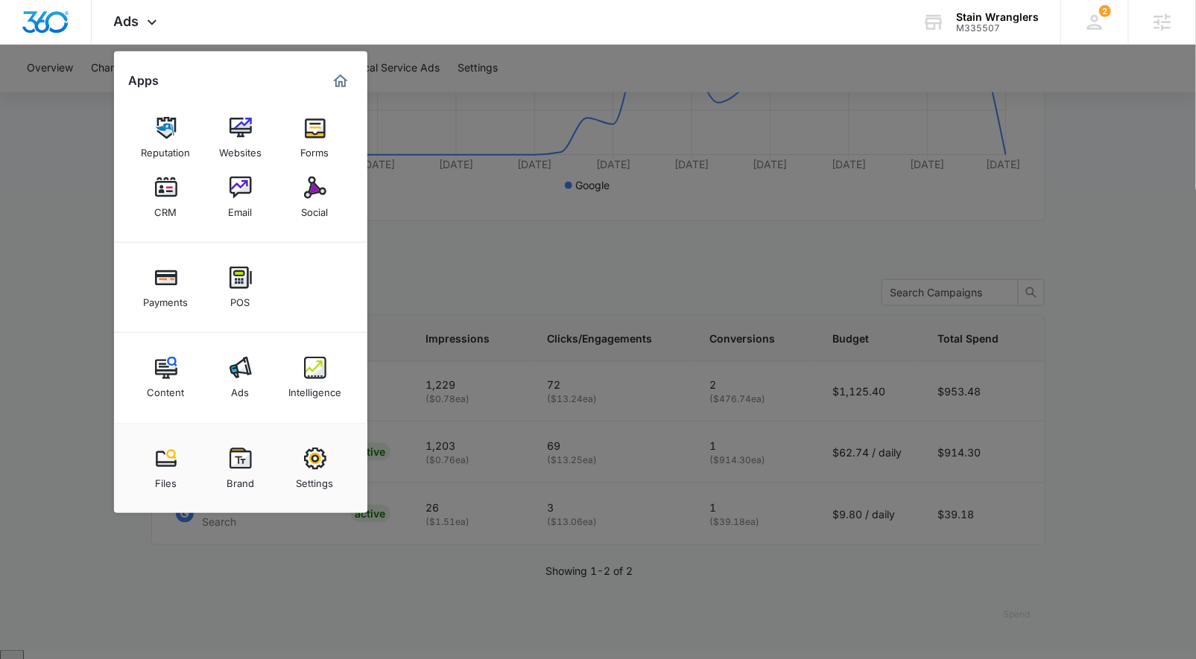
click at [996, 251] on div at bounding box center [598, 329] width 1196 height 659
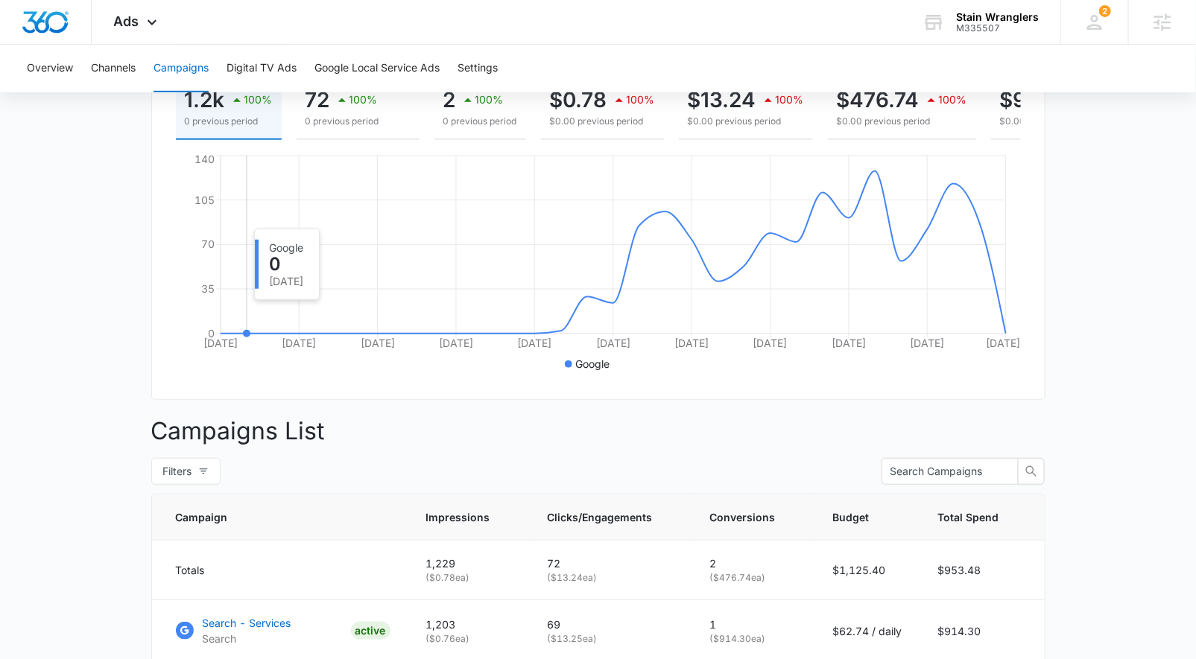
scroll to position [0, 0]
